Goal: Information Seeking & Learning: Find specific fact

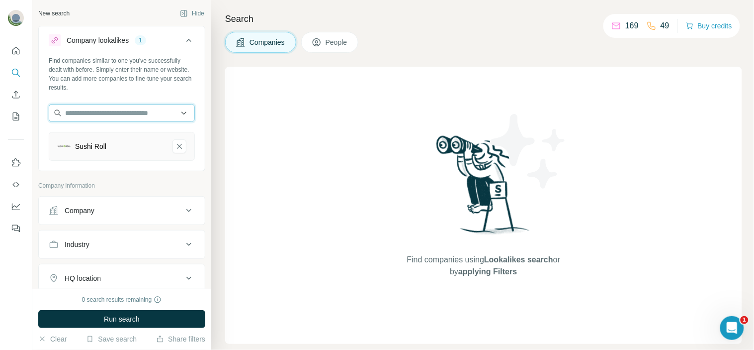
click at [140, 115] on input "text" at bounding box center [122, 113] width 146 height 18
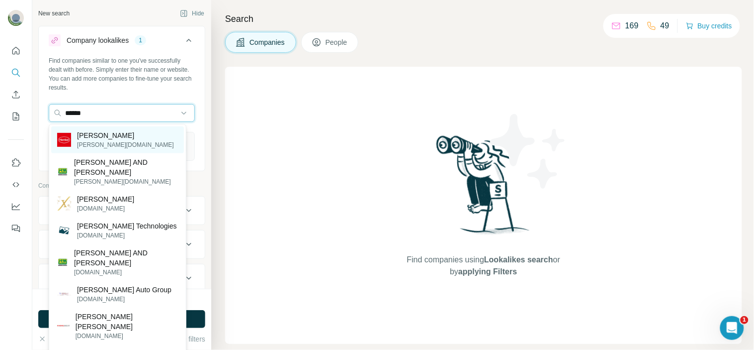
type input "******"
click at [138, 136] on div "[PERSON_NAME] [PERSON_NAME][DOMAIN_NAME]" at bounding box center [117, 139] width 133 height 27
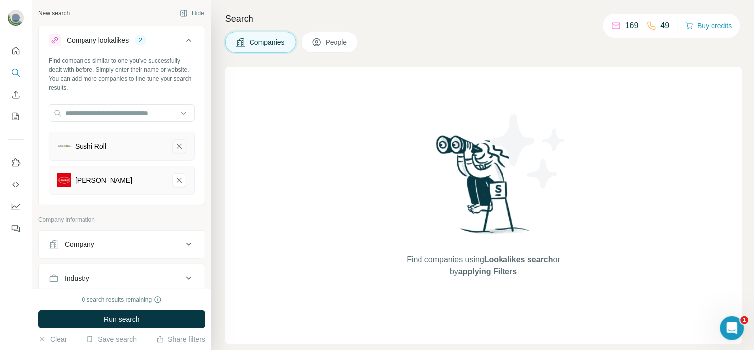
click at [175, 146] on icon "Sushi Roll-remove-button" at bounding box center [179, 146] width 9 height 10
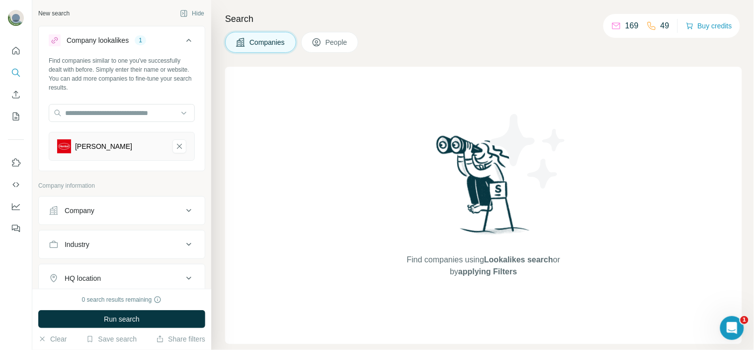
scroll to position [16, 0]
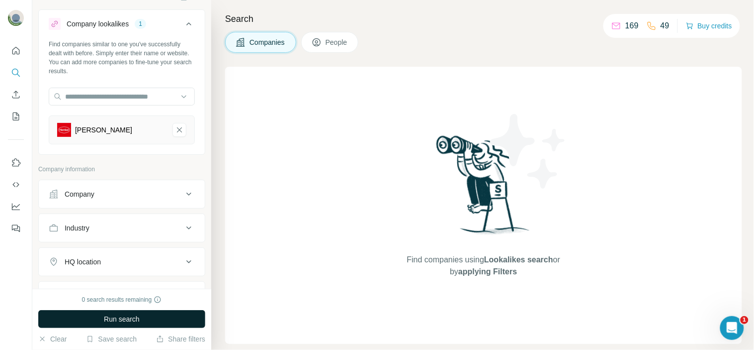
click at [122, 317] on span "Run search" at bounding box center [122, 319] width 36 height 10
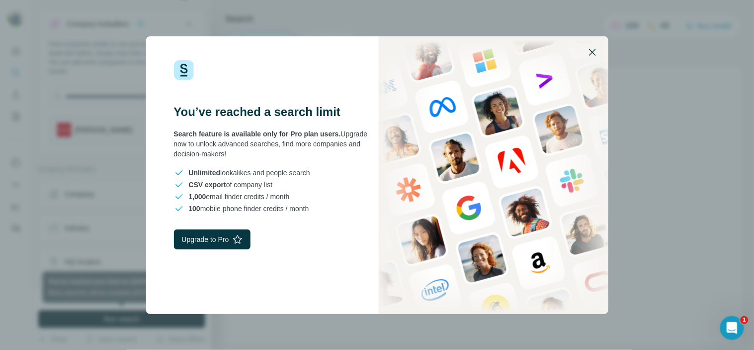
click at [593, 53] on icon "button" at bounding box center [593, 52] width 12 height 12
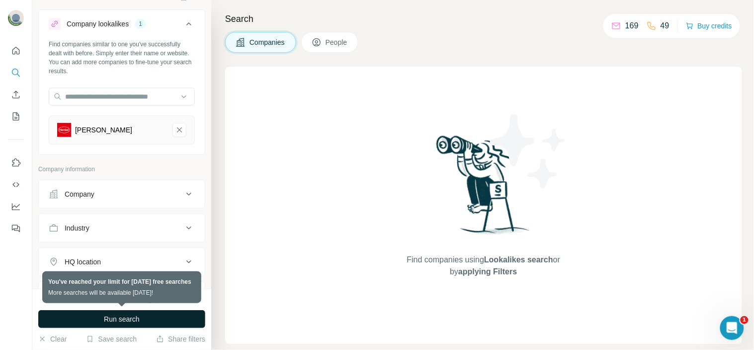
click at [95, 138] on div "[PERSON_NAME]" at bounding box center [122, 129] width 146 height 29
click at [100, 201] on button "Company" at bounding box center [122, 194] width 166 height 24
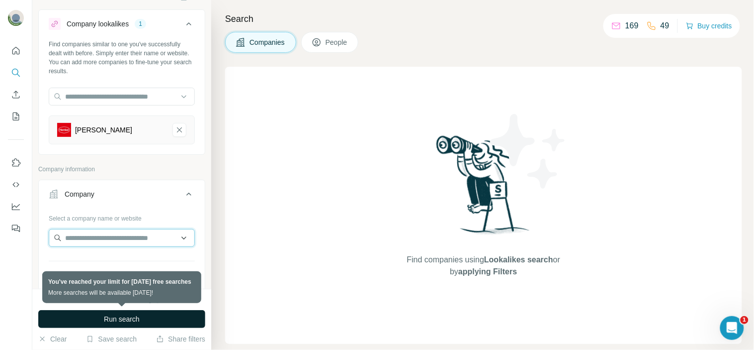
click at [106, 233] on input "text" at bounding box center [122, 238] width 146 height 18
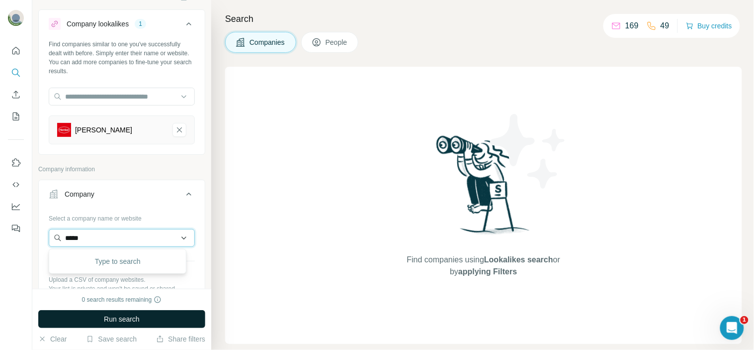
type input "******"
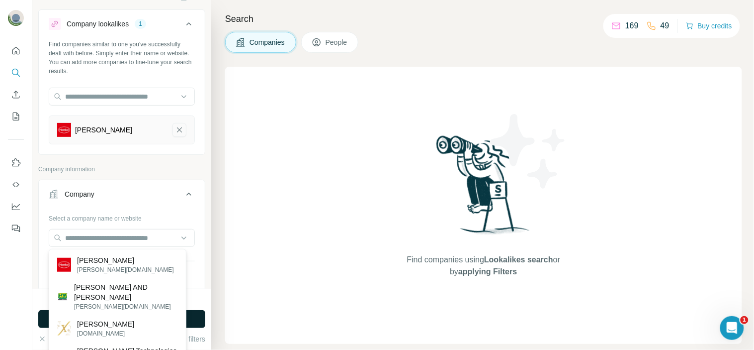
click at [175, 127] on icon "Henkel-remove-button" at bounding box center [179, 130] width 9 height 10
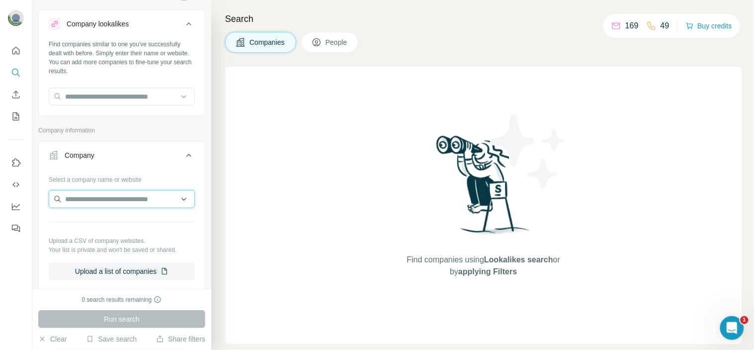
click at [137, 206] on input "text" at bounding box center [122, 199] width 146 height 18
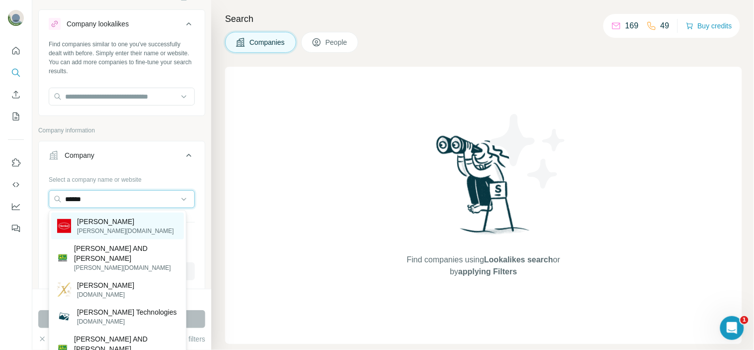
type input "******"
click at [127, 217] on div "[PERSON_NAME] [PERSON_NAME][DOMAIN_NAME]" at bounding box center [117, 225] width 133 height 27
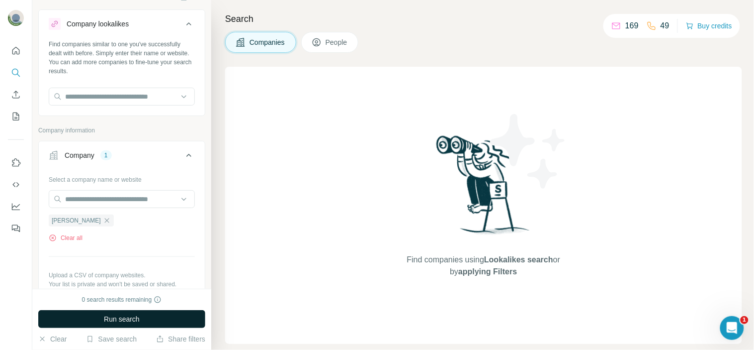
click at [138, 314] on span "Run search" at bounding box center [122, 319] width 36 height 10
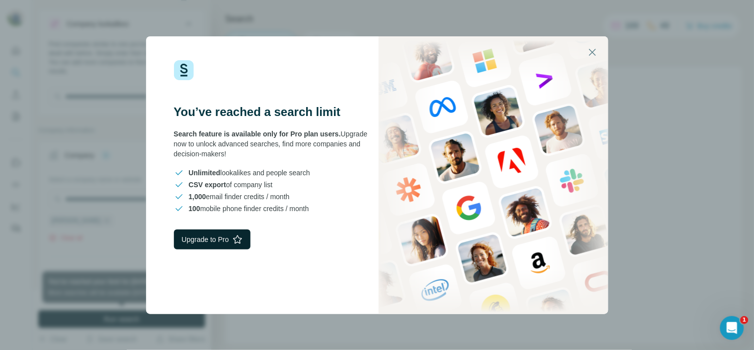
click at [185, 248] on button "Upgrade to Pro" at bounding box center [212, 239] width 77 height 20
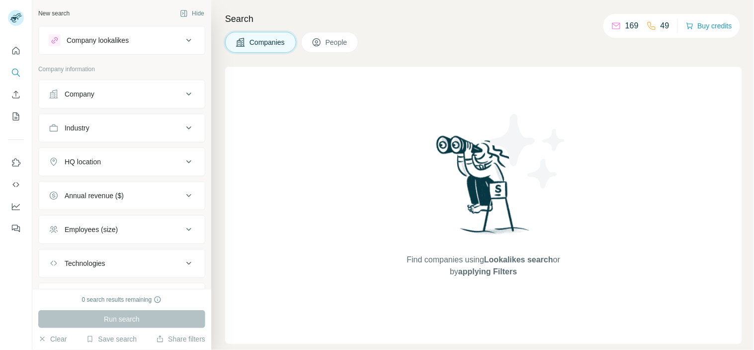
click at [127, 75] on div "Company information" at bounding box center [121, 72] width 167 height 15
click at [118, 89] on div "Company" at bounding box center [116, 94] width 134 height 10
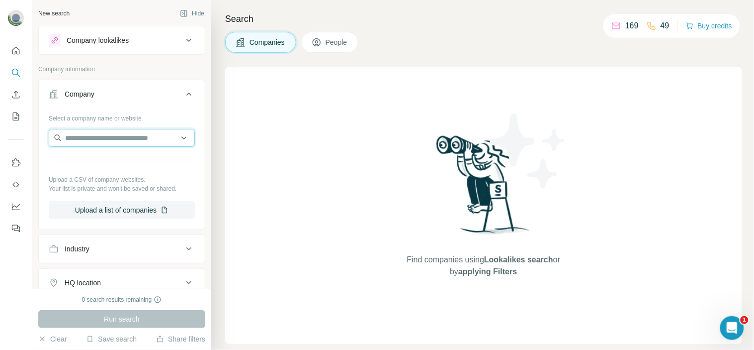
click at [118, 139] on input "text" at bounding box center [122, 138] width 146 height 18
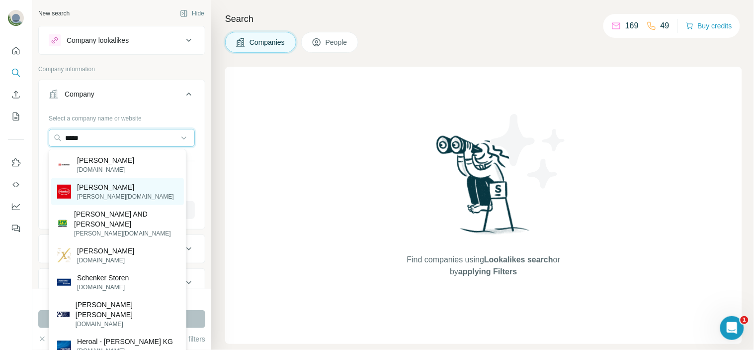
type input "*****"
click at [118, 185] on div "[PERSON_NAME] [PERSON_NAME][DOMAIN_NAME]" at bounding box center [117, 191] width 133 height 27
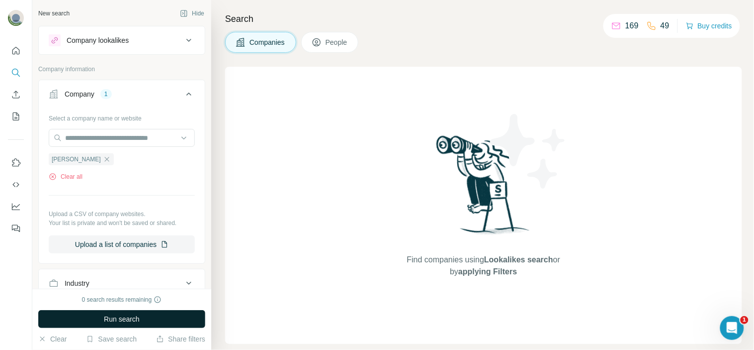
click at [126, 318] on span "Run search" at bounding box center [122, 319] width 36 height 10
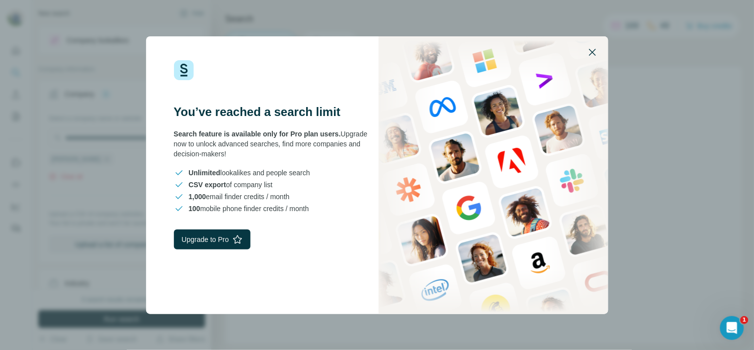
click at [594, 50] on icon "button" at bounding box center [593, 52] width 12 height 12
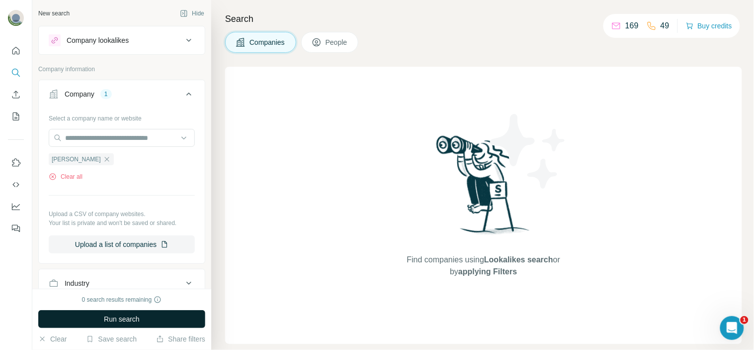
scroll to position [10, 0]
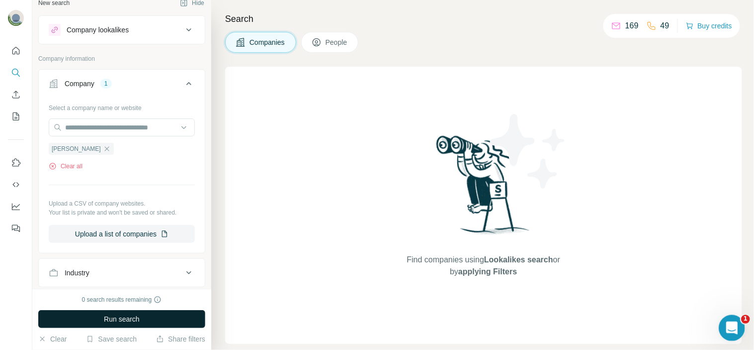
click at [729, 326] on icon "Abrir Intercom Messenger" at bounding box center [731, 326] width 16 height 16
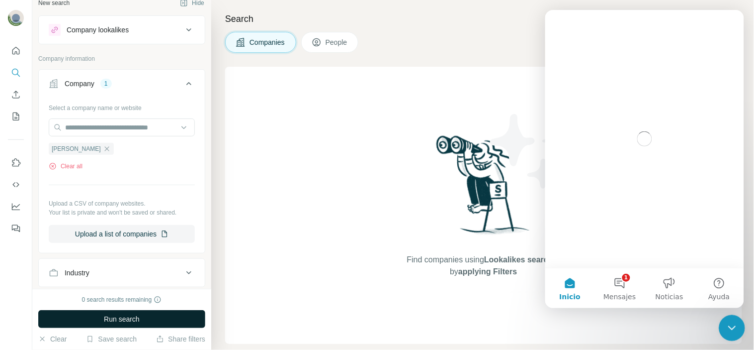
scroll to position [0, 0]
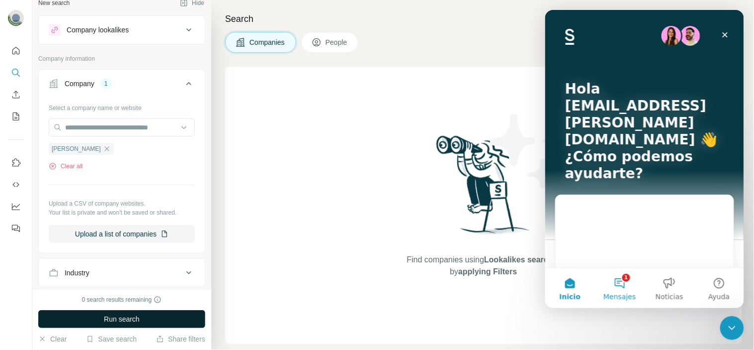
click at [613, 280] on button "1 Mensajes" at bounding box center [620, 288] width 50 height 40
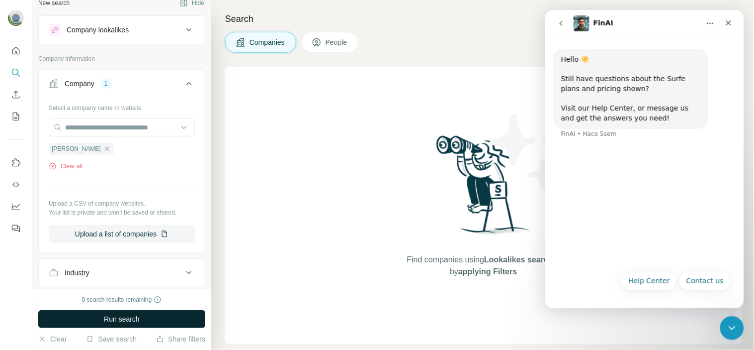
click at [410, 161] on div "Find companies using Lookalikes search or by applying Filters" at bounding box center [483, 205] width 179 height 277
click at [726, 24] on icon "Cerrar" at bounding box center [728, 22] width 5 height 5
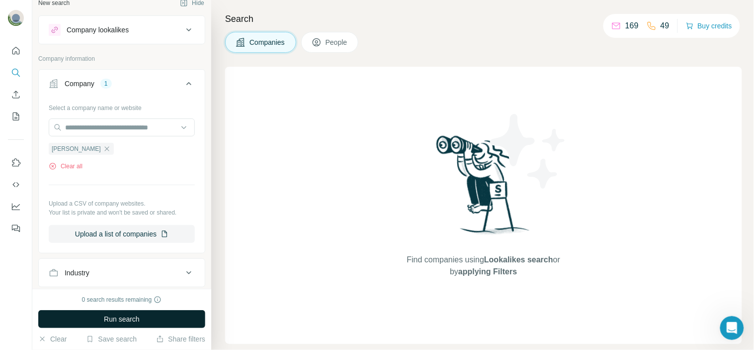
click at [115, 306] on div "0 search results remaining Run search Clear Save search Share filters" at bounding box center [121, 318] width 179 height 61
click at [111, 319] on span "Run search" at bounding box center [122, 319] width 36 height 10
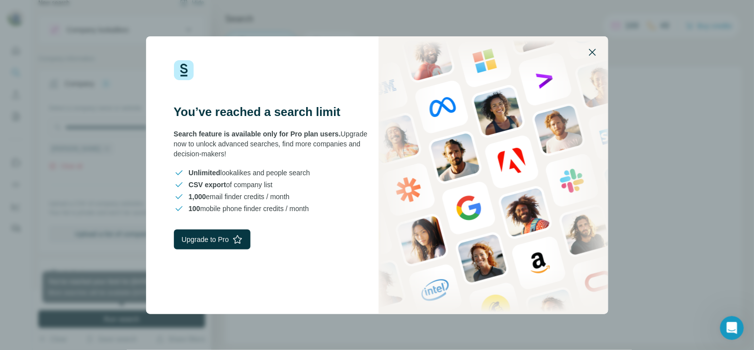
click at [593, 42] on button "button" at bounding box center [593, 52] width 24 height 24
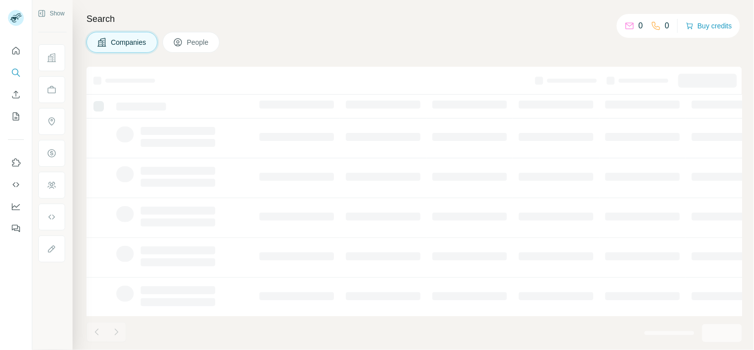
click at [266, 43] on div "Companies People" at bounding box center [415, 42] width 656 height 21
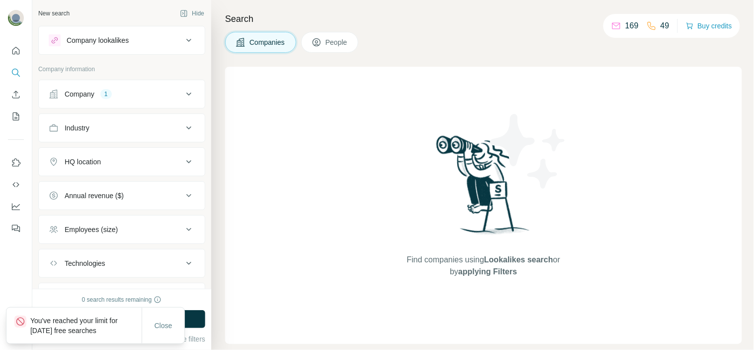
click at [126, 102] on button "Company 1" at bounding box center [122, 94] width 166 height 24
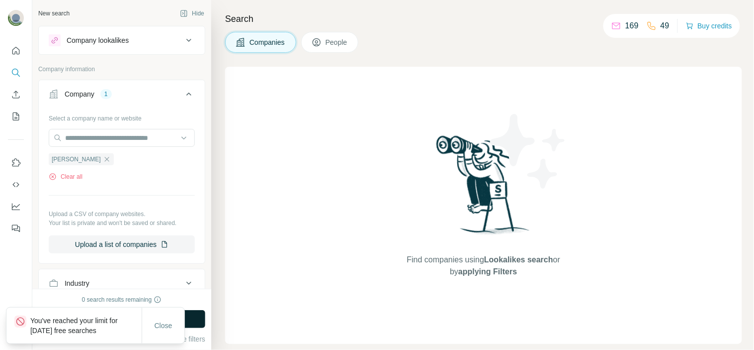
click at [204, 322] on button "Run search" at bounding box center [121, 319] width 167 height 18
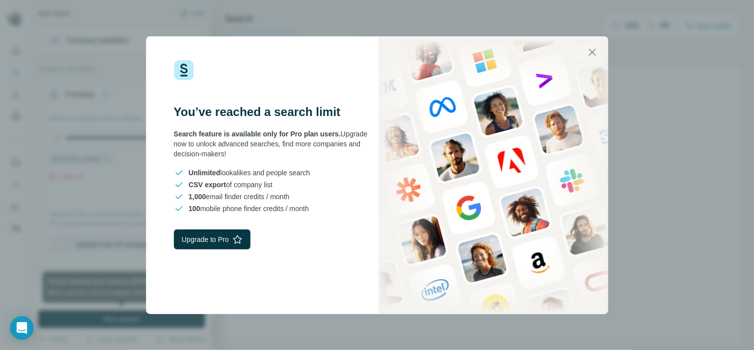
click at [166, 309] on div "You’ve reached a search limit Search feature is available only for Pro plan use…" at bounding box center [261, 174] width 231 height 277
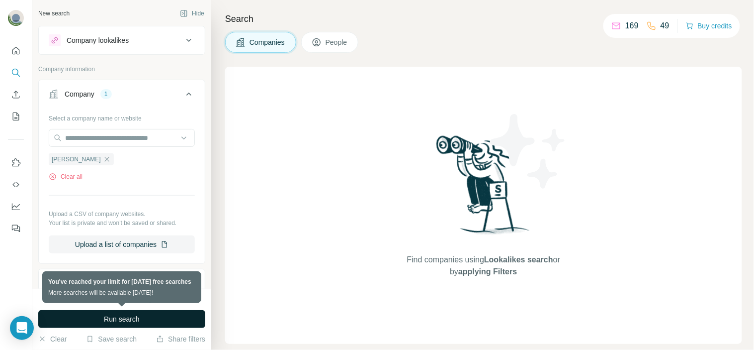
click at [166, 316] on button "Run search" at bounding box center [121, 319] width 167 height 18
